Goal: Task Accomplishment & Management: Complete application form

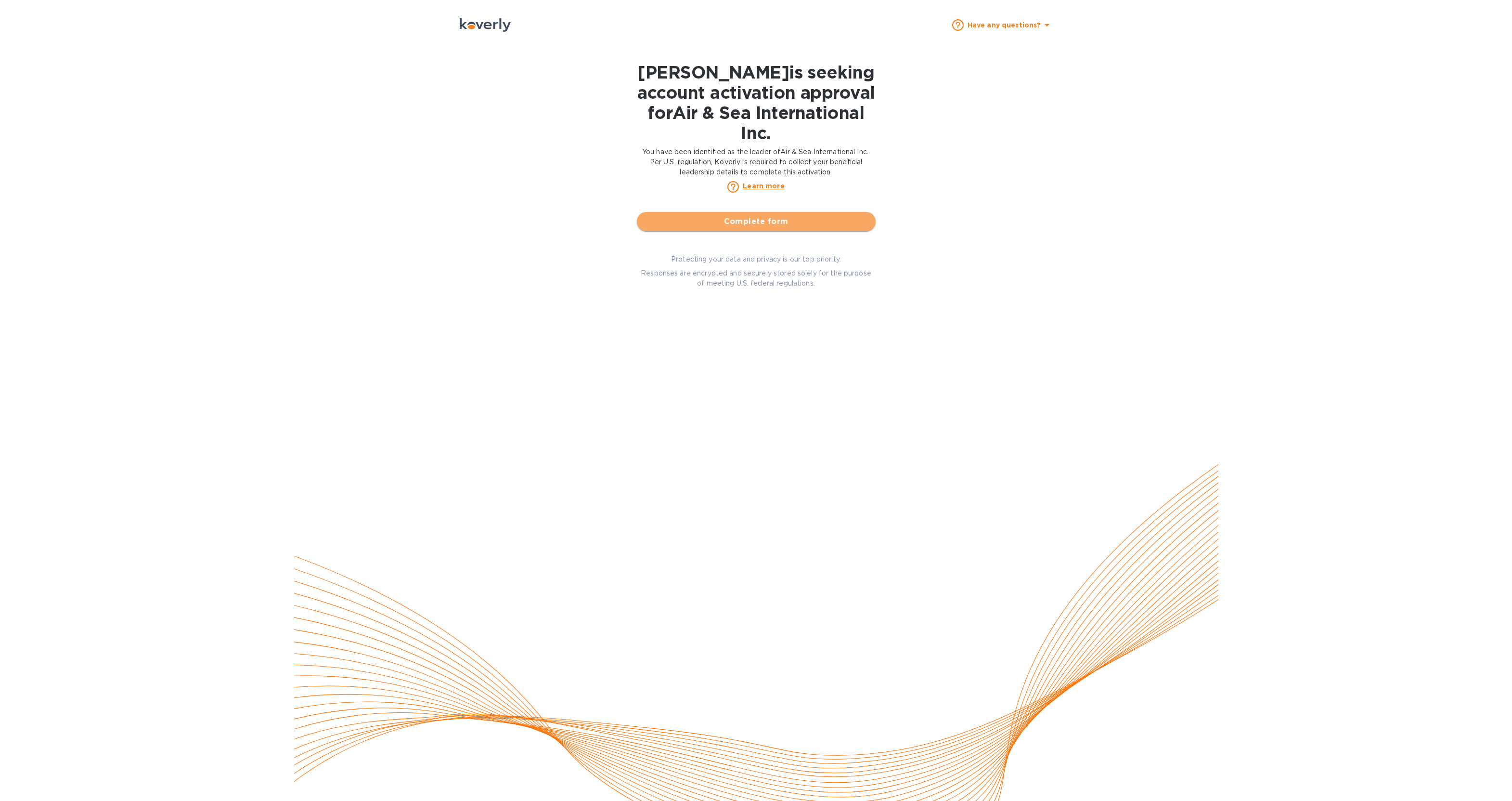
click at [759, 226] on span "Complete form" at bounding box center [756, 221] width 224 height 12
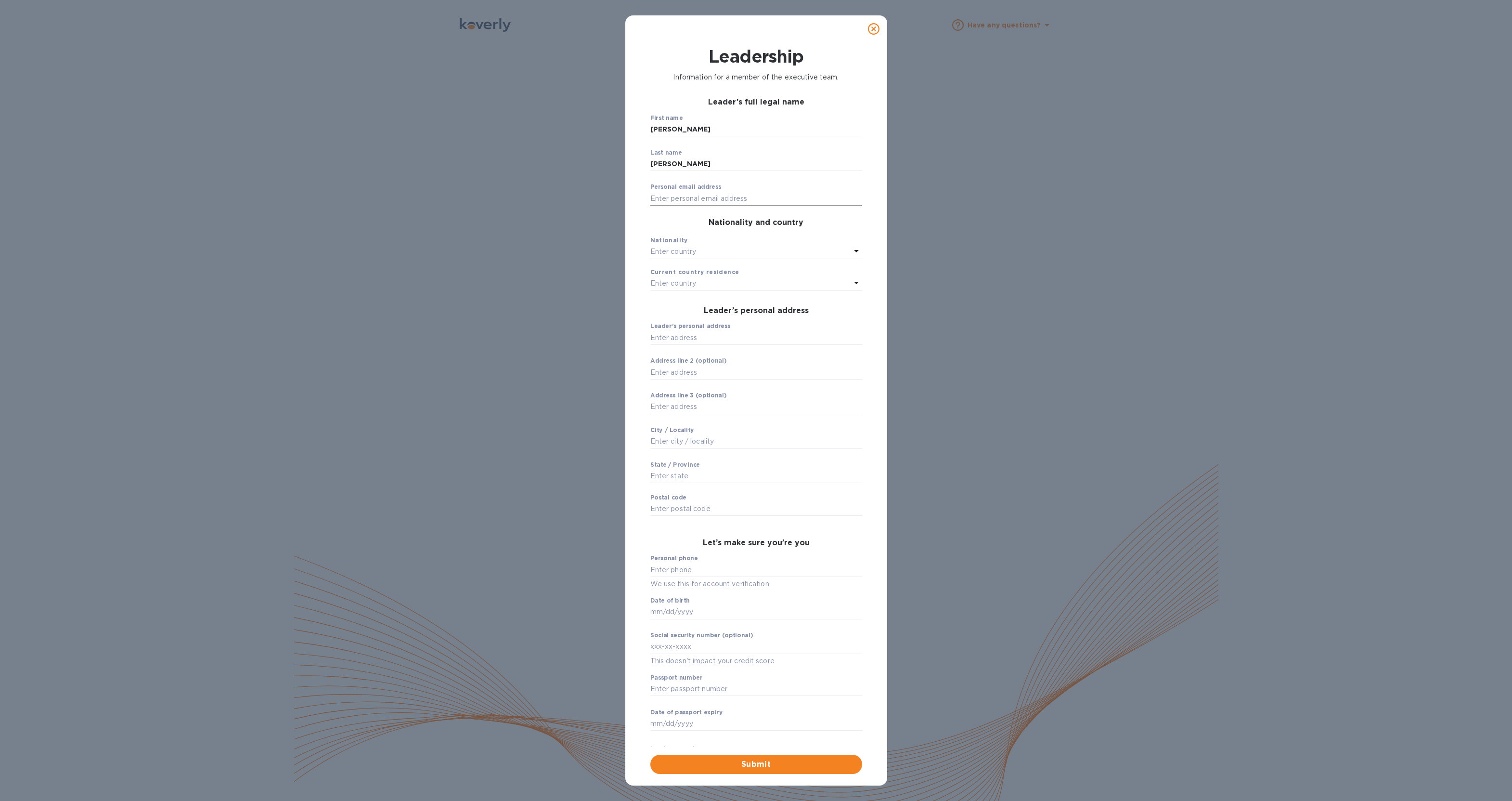
click at [692, 199] on input "text" at bounding box center [756, 198] width 212 height 15
type input "[PERSON_NAME][EMAIL_ADDRESS][PERSON_NAME][DOMAIN_NAME]"
click at [713, 253] on div "Enter country" at bounding box center [750, 251] width 200 height 14
click at [701, 308] on p "[GEOGRAPHIC_DATA]" at bounding box center [760, 306] width 173 height 10
click at [706, 284] on div "Enter country" at bounding box center [750, 284] width 200 height 14
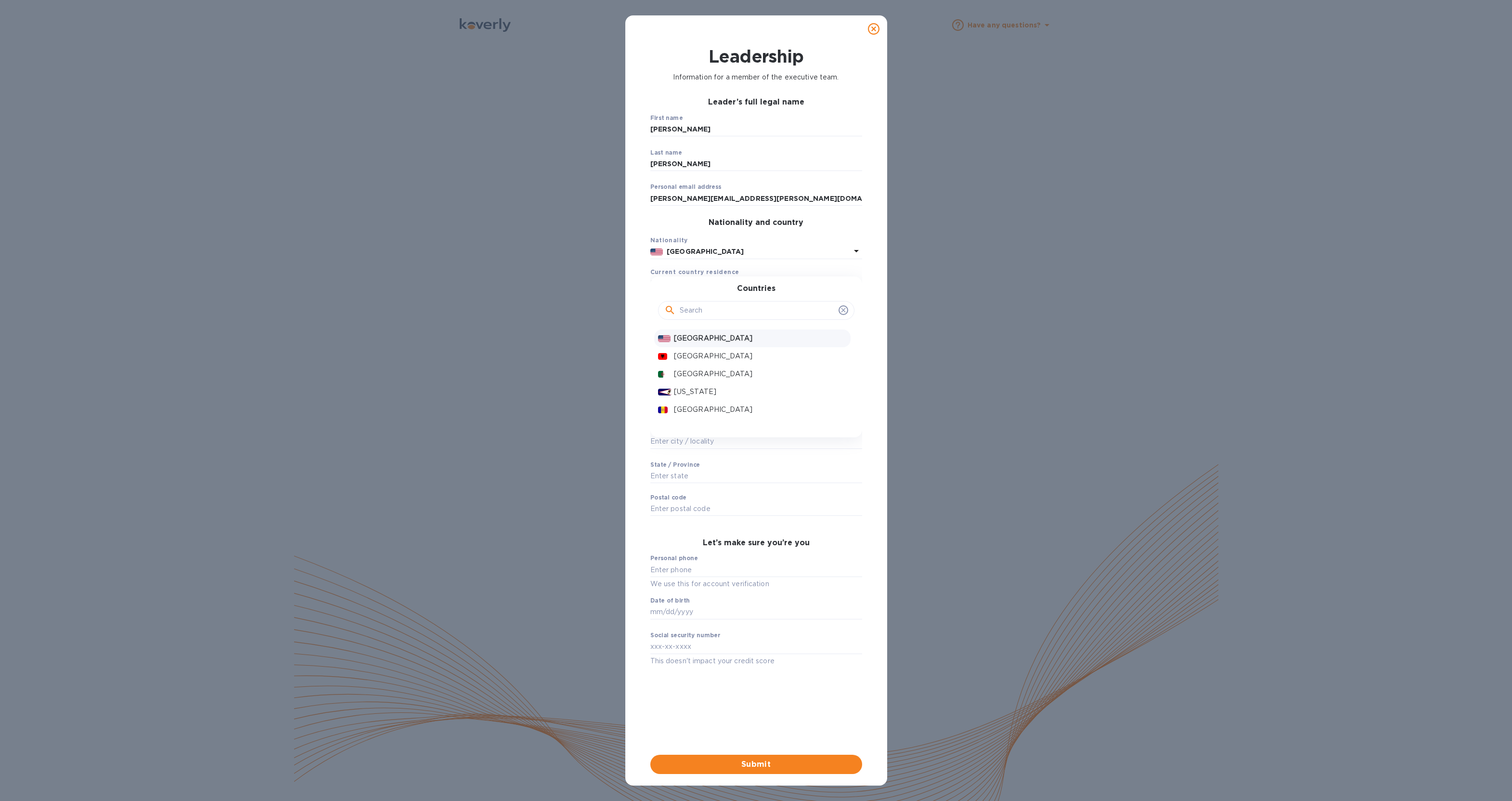
click at [695, 341] on p "[GEOGRAPHIC_DATA]" at bounding box center [760, 338] width 173 height 10
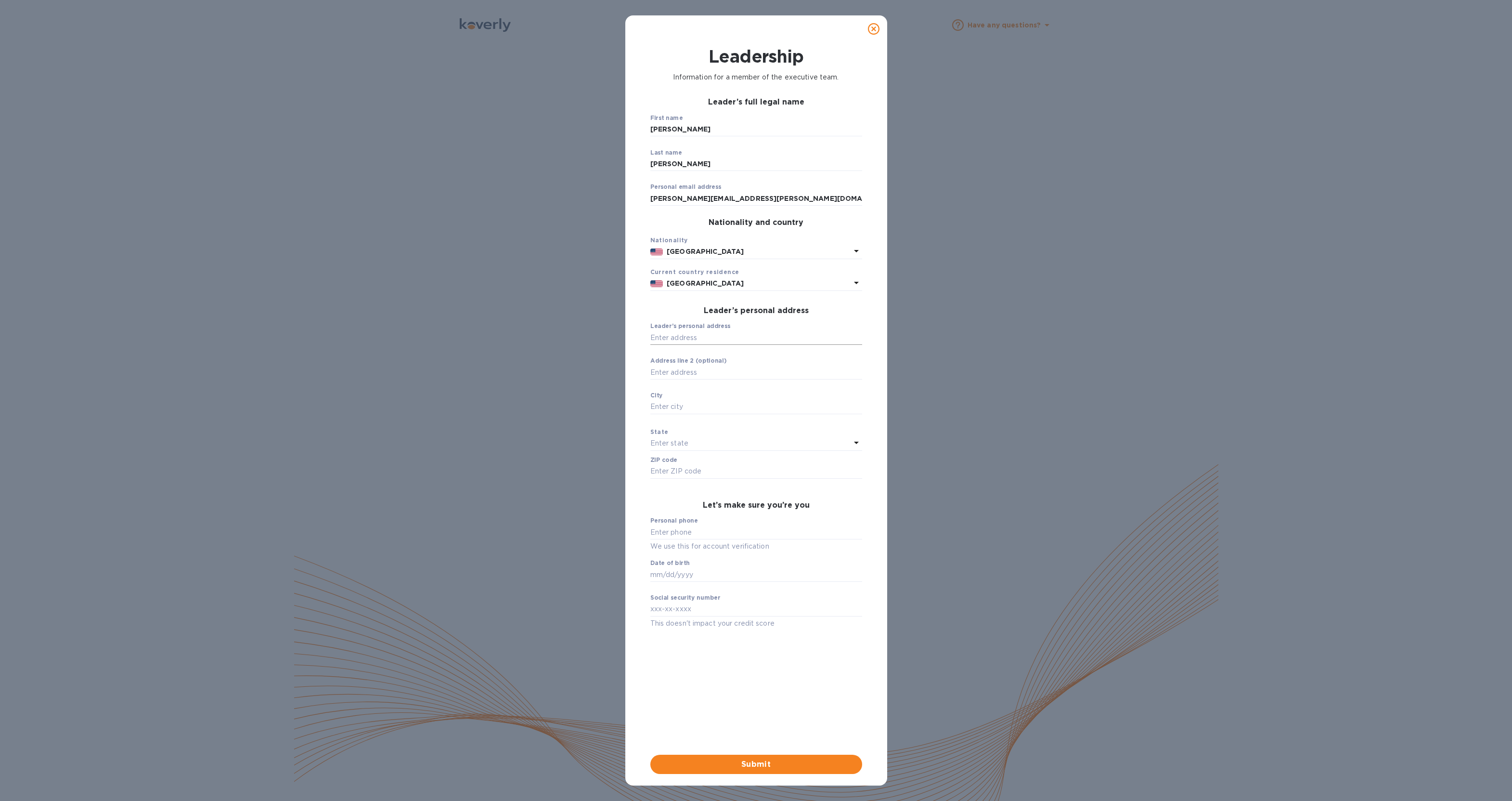
click at [713, 343] on input "text" at bounding box center [756, 338] width 212 height 15
type input "1569 [GEOGRAPHIC_DATA]"
type input "[GEOGRAPHIC_DATA]"
type input "84105"
click at [815, 296] on div "Leader’s full legal name First name [PERSON_NAME] ​ Last name [PERSON_NAME] ​ P…" at bounding box center [756, 367] width 212 height 539
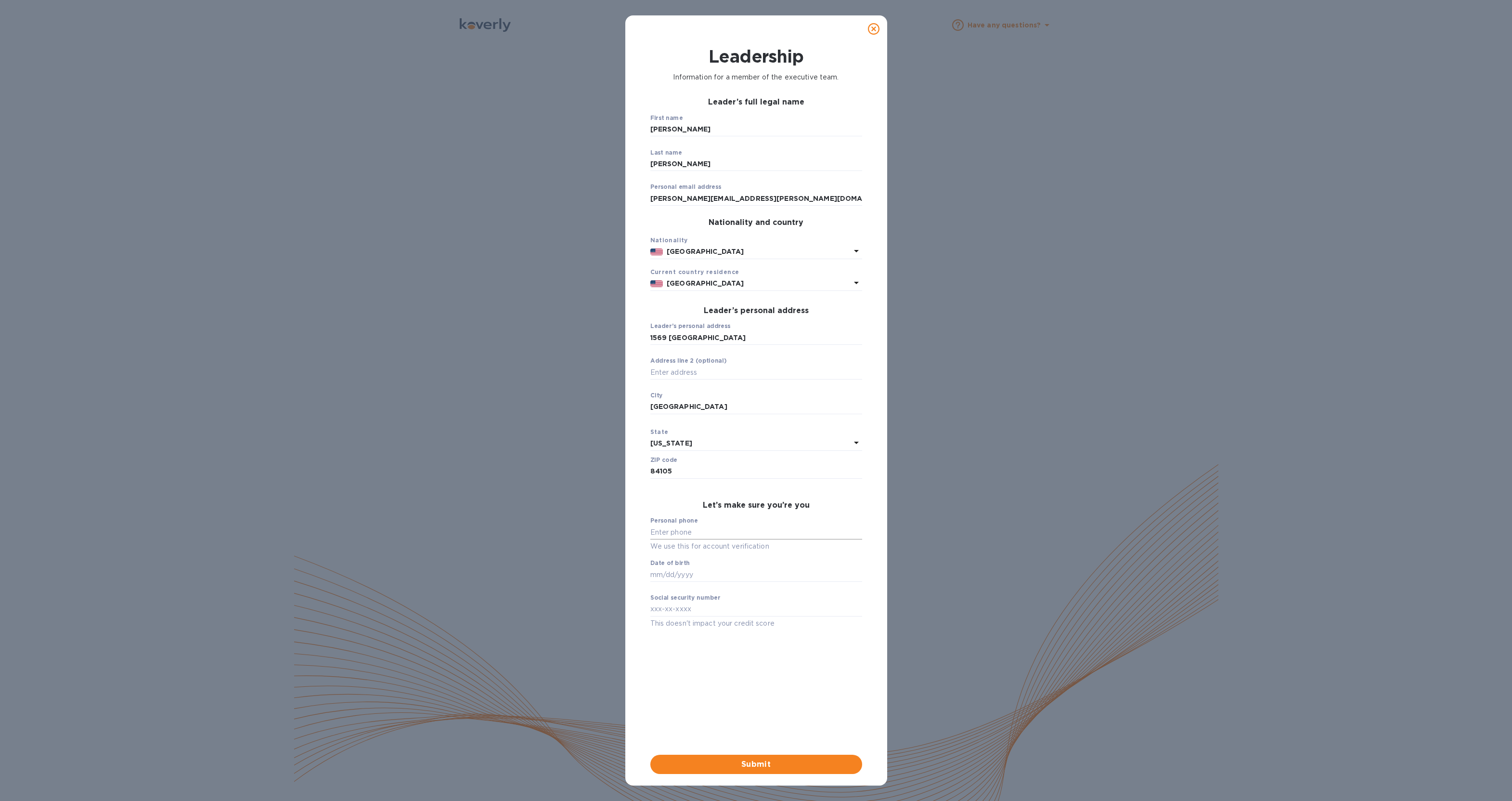
click at [700, 536] on input "text" at bounding box center [756, 532] width 212 height 15
type input "***69"
type input "***70"
type input "***85"
click at [752, 766] on span "Submit" at bounding box center [756, 765] width 197 height 12
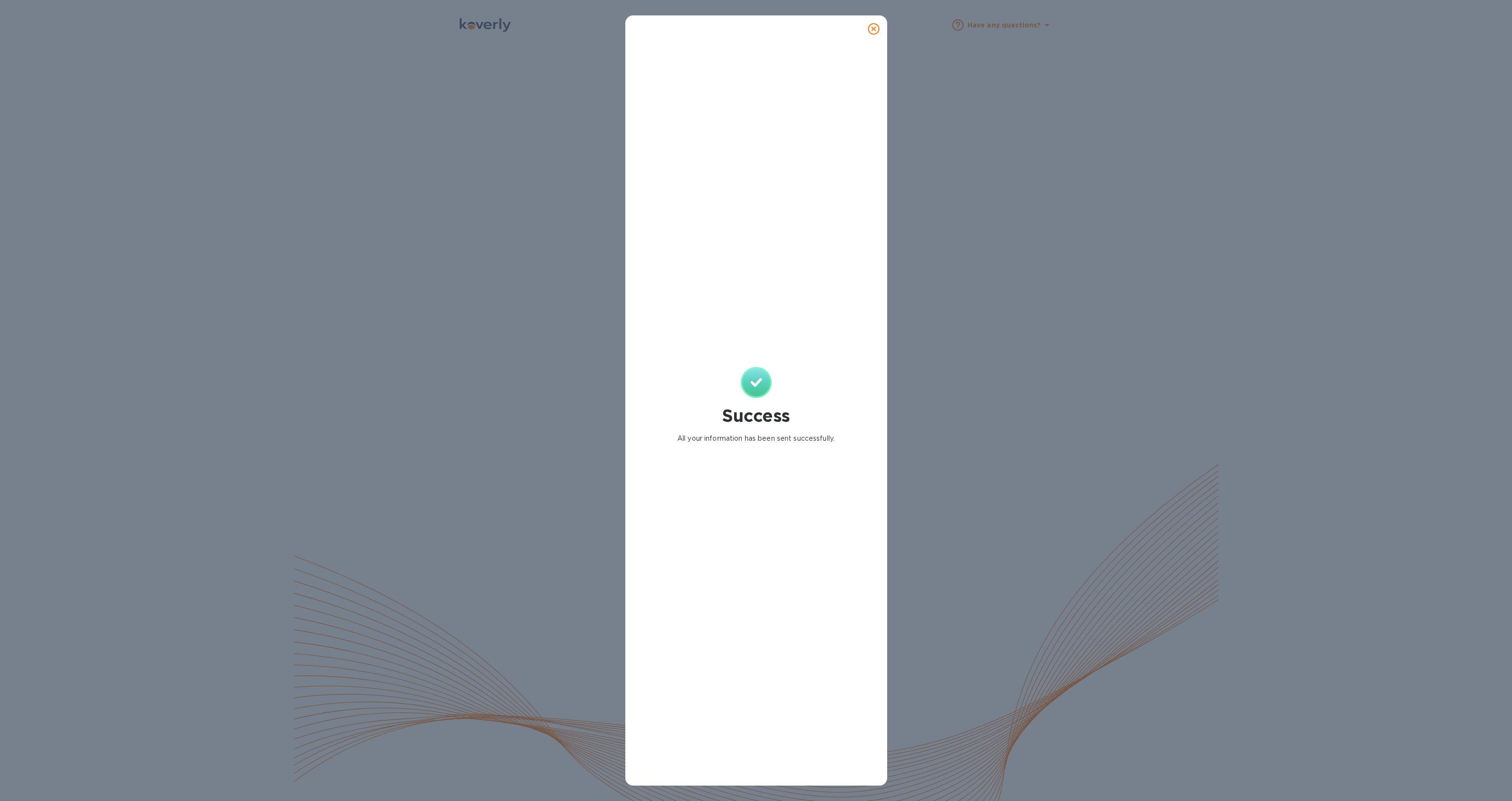
click at [873, 28] on icon at bounding box center [874, 29] width 12 height 12
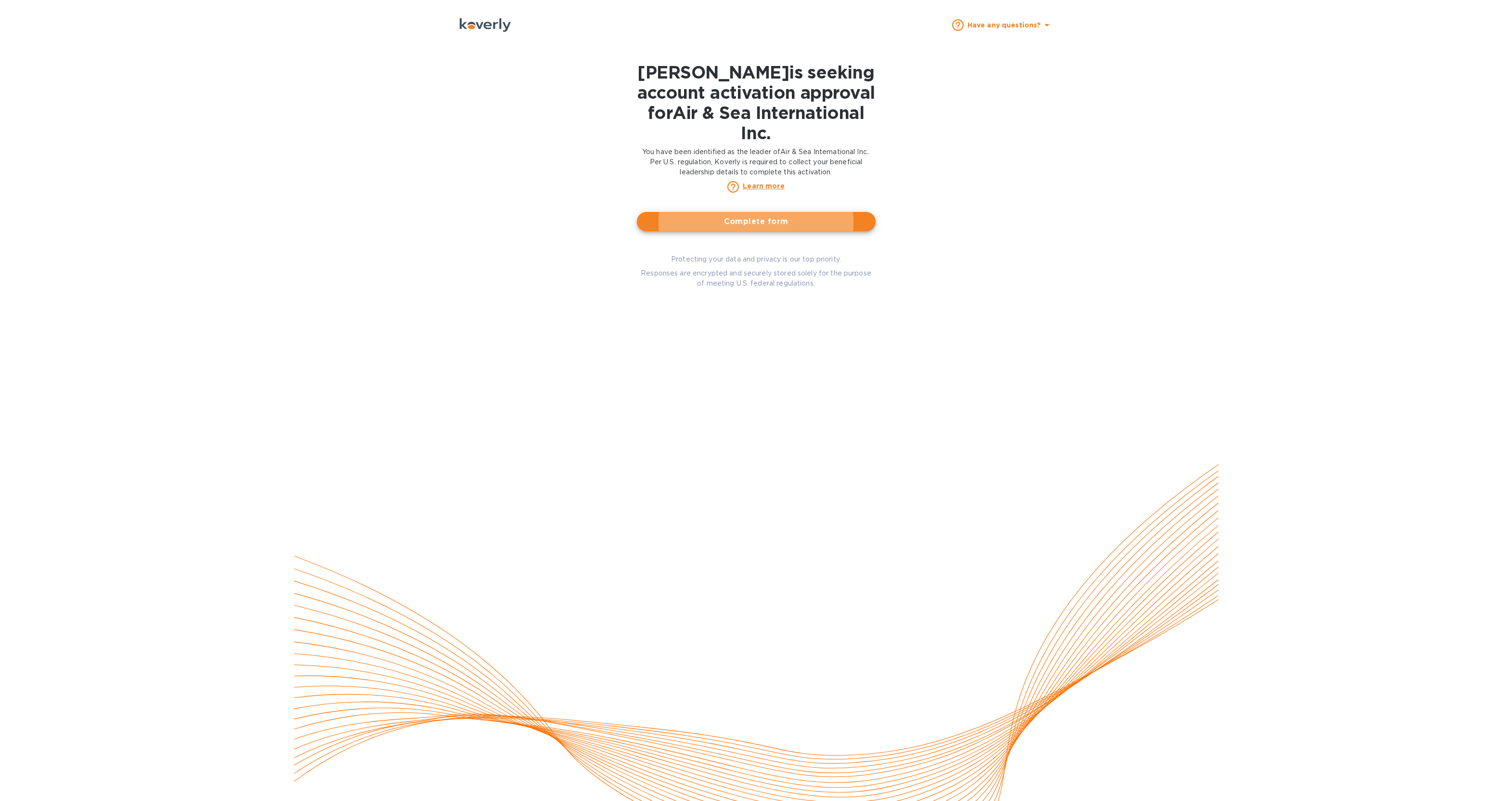
click at [316, 179] on div "Have any questions? [PERSON_NAME] is seeking account activation approval for Ai…" at bounding box center [756, 400] width 1512 height 801
